Goal: Transaction & Acquisition: Purchase product/service

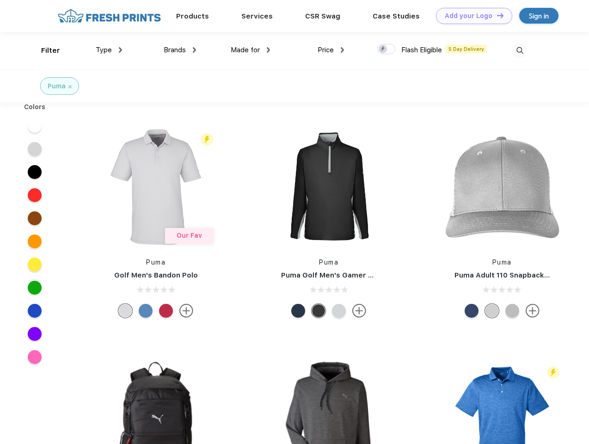
scroll to position [0, 0]
click at [471, 16] on link "Add your Logo Design Tool" at bounding box center [474, 16] width 76 height 16
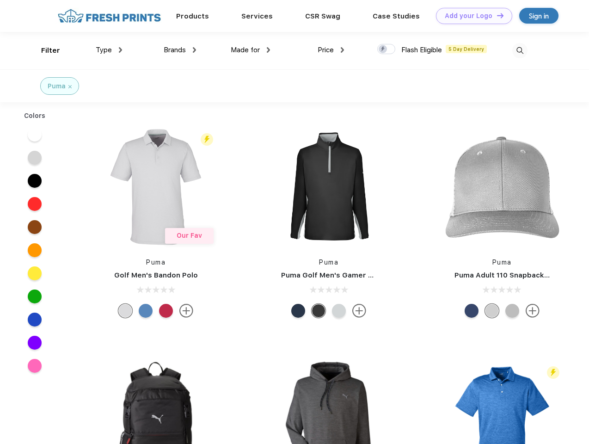
click at [0, 0] on div "Design Tool" at bounding box center [0, 0] width 0 height 0
click at [496, 15] on link "Add your Logo Design Tool" at bounding box center [474, 16] width 76 height 16
click at [44, 50] on div "Filter" at bounding box center [50, 50] width 19 height 11
click at [109, 50] on span "Type" at bounding box center [104, 50] width 16 height 8
click at [180, 50] on span "Brands" at bounding box center [175, 50] width 22 height 8
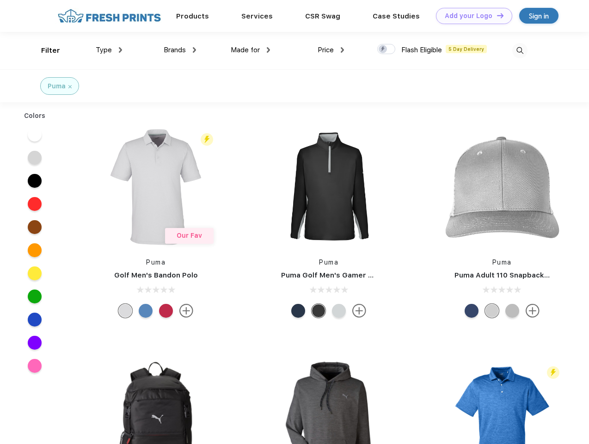
click at [251, 50] on span "Made for" at bounding box center [245, 50] width 29 height 8
click at [331, 50] on span "Price" at bounding box center [326, 50] width 16 height 8
click at [387, 50] on div at bounding box center [387, 49] width 18 height 10
click at [384, 50] on input "checkbox" at bounding box center [381, 46] width 6 height 6
click at [520, 50] on img at bounding box center [520, 50] width 15 height 15
